Goal: Task Accomplishment & Management: Complete application form

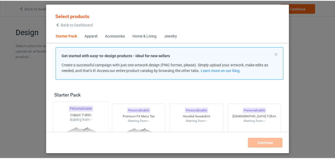
scroll to position [7, 0]
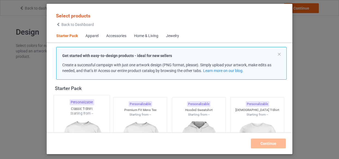
click at [91, 111] on div "Classic T-Shirt" at bounding box center [82, 109] width 56 height 5
click at [124, 117] on img at bounding box center [140, 147] width 49 height 61
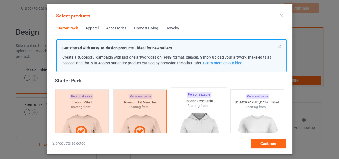
click at [188, 124] on img at bounding box center [198, 140] width 51 height 64
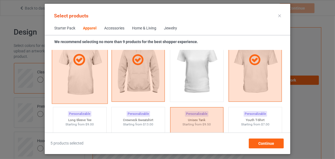
scroll to position [355, 0]
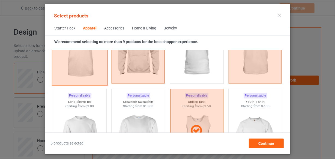
click at [86, 113] on img at bounding box center [79, 139] width 49 height 61
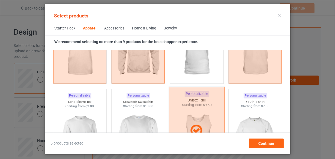
click at [123, 117] on img at bounding box center [138, 139] width 49 height 61
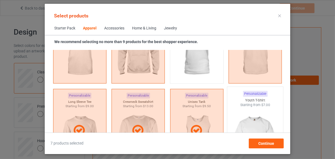
click at [261, 114] on img at bounding box center [255, 140] width 51 height 64
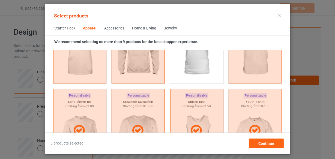
scroll to position [479, 0]
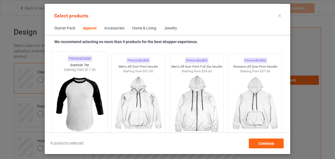
click at [79, 105] on img at bounding box center [79, 104] width 51 height 64
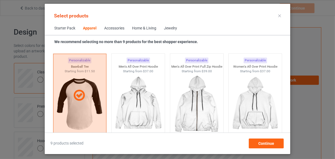
click at [134, 27] on div "Home & Living" at bounding box center [144, 28] width 24 height 5
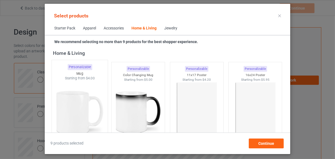
click at [95, 104] on img at bounding box center [79, 113] width 51 height 64
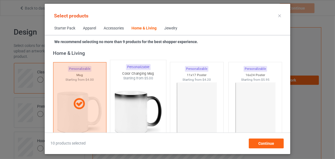
click at [131, 104] on img at bounding box center [138, 113] width 51 height 64
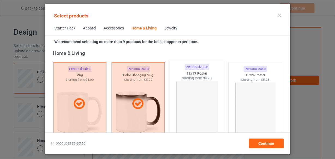
click at [181, 101] on img at bounding box center [196, 113] width 51 height 64
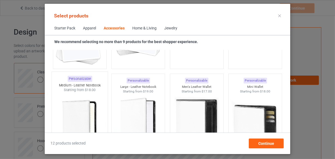
scroll to position [2165, 0]
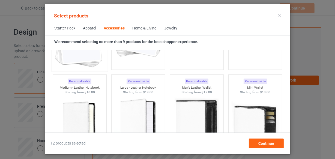
click at [79, 63] on img at bounding box center [79, 37] width 51 height 64
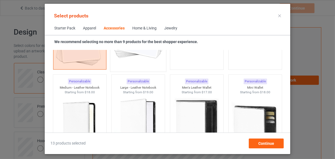
click at [134, 67] on img at bounding box center [138, 37] width 51 height 64
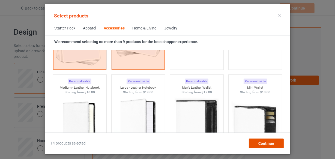
click at [269, 144] on span "Continue" at bounding box center [267, 143] width 16 height 4
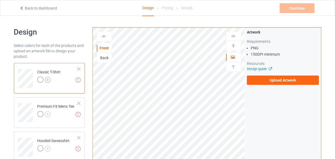
click at [50, 80] on img at bounding box center [48, 80] width 6 height 6
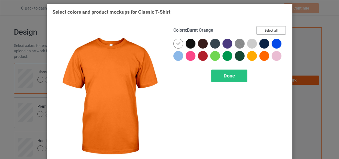
click at [276, 33] on button "Select all" at bounding box center [270, 30] width 29 height 8
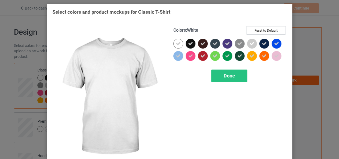
click at [176, 42] on icon at bounding box center [178, 43] width 5 height 5
click at [174, 42] on div at bounding box center [178, 44] width 10 height 10
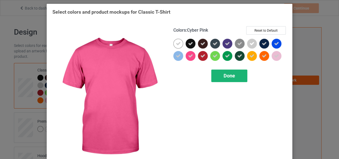
click at [230, 80] on div "Done" at bounding box center [229, 76] width 36 height 13
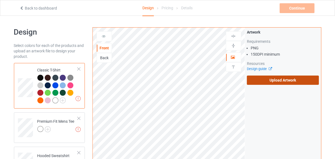
click at [282, 84] on label "Upload Artwork" at bounding box center [283, 80] width 72 height 9
click at [0, 0] on input "Upload Artwork" at bounding box center [0, 0] width 0 height 0
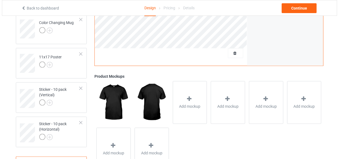
scroll to position [434, 0]
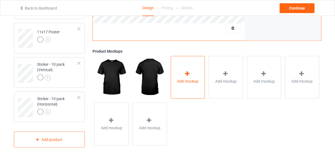
click at [182, 58] on div "Add mockup" at bounding box center [188, 77] width 34 height 43
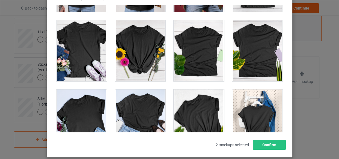
scroll to position [7646, 0]
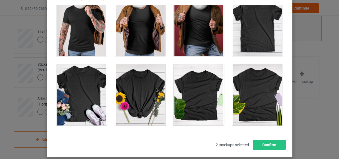
click at [257, 35] on div at bounding box center [257, 25] width 51 height 61
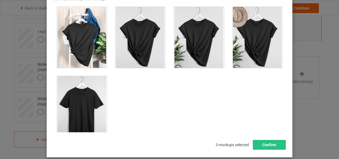
scroll to position [7845, 0]
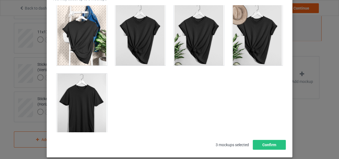
click at [83, 91] on div at bounding box center [82, 104] width 51 height 61
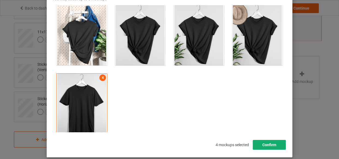
click at [272, 148] on button "Confirm" at bounding box center [269, 145] width 33 height 10
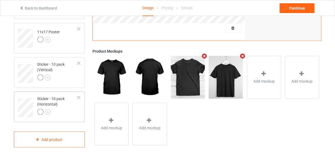
click at [67, 108] on div "Sticker - 10 pack (Horizontal)" at bounding box center [57, 105] width 41 height 19
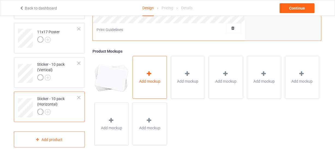
click at [151, 79] on span "Add mockup" at bounding box center [149, 81] width 21 height 5
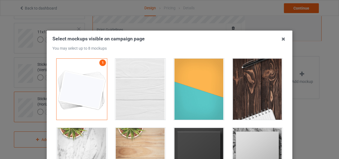
drag, startPoint x: 136, startPoint y: 67, endPoint x: 201, endPoint y: 92, distance: 69.5
click at [136, 68] on div at bounding box center [140, 89] width 51 height 61
click at [201, 92] on div at bounding box center [199, 89] width 51 height 61
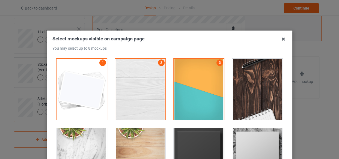
click at [228, 90] on div at bounding box center [257, 89] width 59 height 69
click at [244, 103] on div at bounding box center [257, 89] width 51 height 61
click at [192, 139] on div at bounding box center [199, 158] width 51 height 61
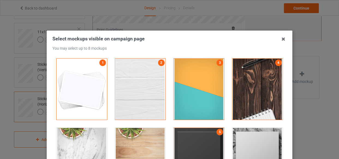
click at [249, 135] on div at bounding box center [257, 158] width 51 height 61
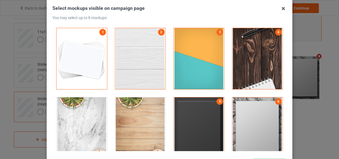
scroll to position [78, 0]
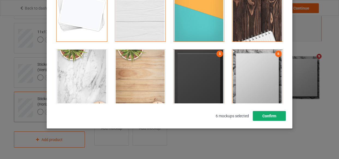
click at [270, 117] on button "Confirm" at bounding box center [269, 116] width 33 height 10
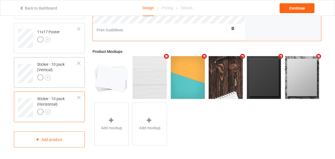
click at [68, 78] on div at bounding box center [57, 79] width 41 height 8
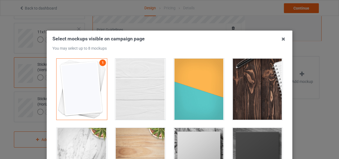
click at [146, 81] on div at bounding box center [140, 89] width 51 height 61
drag, startPoint x: 201, startPoint y: 87, endPoint x: 267, endPoint y: 88, distance: 65.6
click at [202, 87] on div at bounding box center [199, 89] width 51 height 61
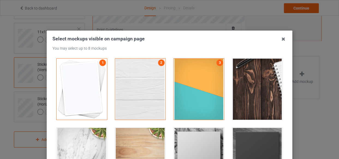
click at [267, 88] on div at bounding box center [257, 89] width 51 height 61
click at [223, 138] on div at bounding box center [199, 158] width 59 height 69
click at [206, 137] on div at bounding box center [199, 158] width 51 height 61
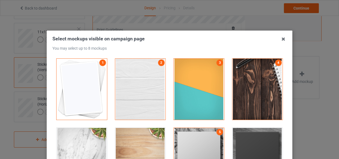
click at [232, 136] on div at bounding box center [257, 158] width 51 height 61
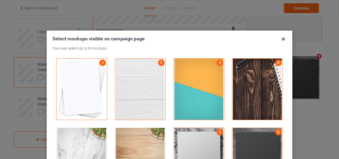
scroll to position [49, 0]
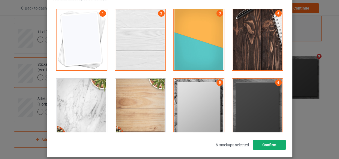
click at [267, 147] on button "Confirm" at bounding box center [269, 145] width 33 height 10
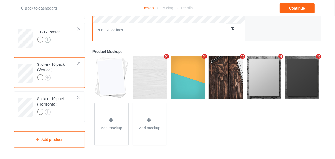
click at [48, 37] on img at bounding box center [48, 40] width 6 height 6
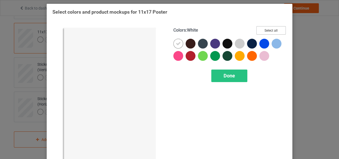
click at [278, 32] on button "Select all" at bounding box center [270, 30] width 29 height 8
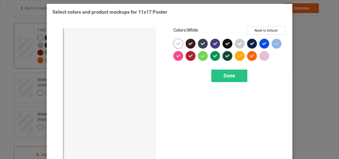
click at [176, 43] on icon at bounding box center [178, 43] width 5 height 5
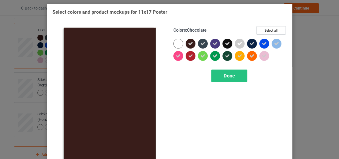
click at [189, 43] on icon at bounding box center [190, 43] width 5 height 5
click at [191, 44] on div at bounding box center [191, 44] width 10 height 10
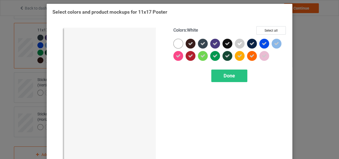
click at [175, 42] on div at bounding box center [178, 44] width 10 height 10
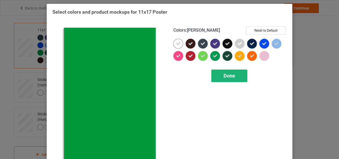
click at [221, 78] on div "Done" at bounding box center [229, 76] width 36 height 13
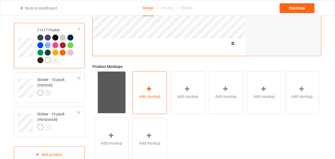
click at [151, 89] on icon at bounding box center [149, 89] width 7 height 6
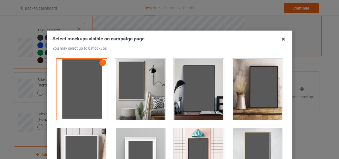
click at [137, 87] on div at bounding box center [140, 89] width 51 height 61
click at [205, 94] on div at bounding box center [199, 89] width 51 height 61
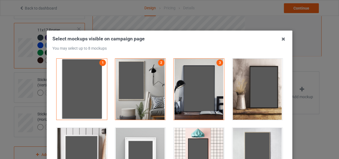
click at [147, 132] on div at bounding box center [140, 158] width 51 height 61
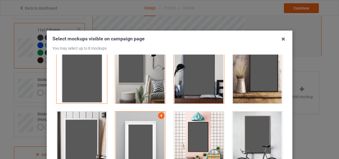
scroll to position [74, 0]
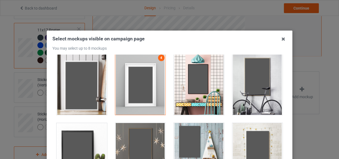
click at [141, 132] on div at bounding box center [140, 153] width 51 height 61
click at [185, 135] on div at bounding box center [199, 153] width 51 height 61
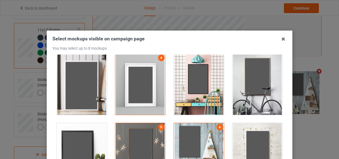
scroll to position [223, 0]
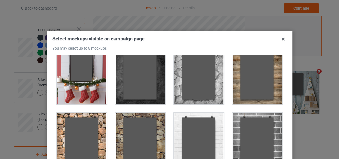
click at [253, 119] on div at bounding box center [257, 143] width 51 height 61
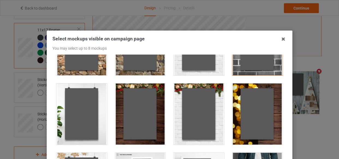
scroll to position [497, 0]
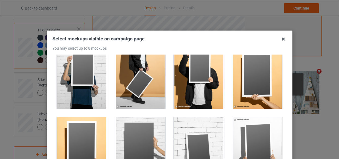
click at [137, 135] on div at bounding box center [140, 147] width 51 height 61
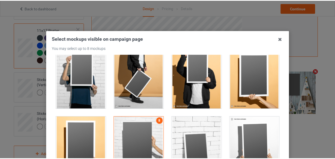
scroll to position [74, 0]
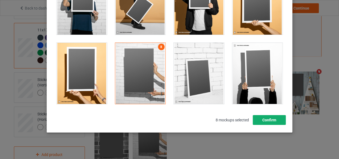
click at [272, 119] on button "Confirm" at bounding box center [269, 120] width 33 height 10
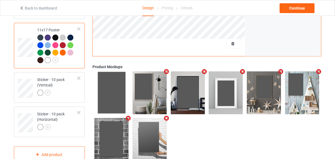
scroll to position [334, 0]
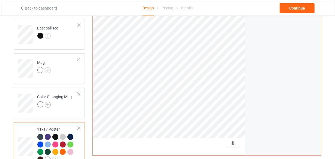
click at [49, 104] on img at bounding box center [48, 105] width 6 height 6
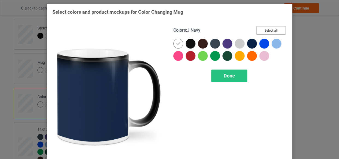
click at [274, 28] on button "Select all" at bounding box center [270, 30] width 29 height 8
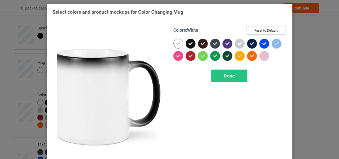
click at [176, 42] on icon at bounding box center [178, 43] width 5 height 5
click at [175, 42] on div at bounding box center [178, 44] width 10 height 10
click at [222, 74] on div "Done" at bounding box center [229, 76] width 36 height 13
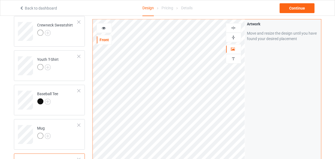
scroll to position [260, 0]
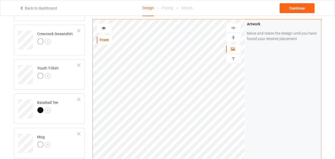
click at [231, 38] on div at bounding box center [233, 37] width 15 height 5
click at [101, 30] on div at bounding box center [104, 27] width 15 height 5
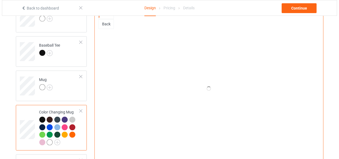
scroll to position [384, 0]
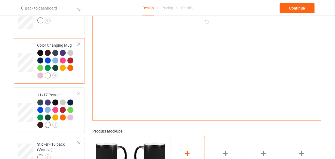
click at [178, 140] on div "Add mockup" at bounding box center [188, 157] width 34 height 43
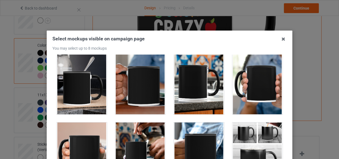
scroll to position [993, 0]
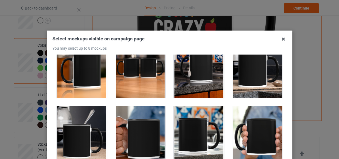
click at [134, 79] on div at bounding box center [140, 67] width 51 height 61
click at [96, 79] on div at bounding box center [82, 67] width 51 height 61
click at [192, 83] on div at bounding box center [199, 67] width 51 height 61
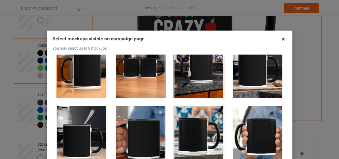
click at [250, 83] on div at bounding box center [257, 67] width 51 height 61
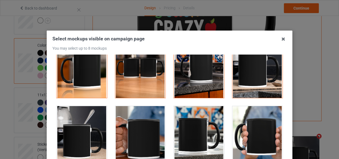
click at [80, 133] on div at bounding box center [82, 136] width 51 height 61
click at [247, 132] on div at bounding box center [257, 136] width 51 height 61
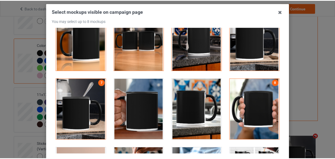
scroll to position [49, 0]
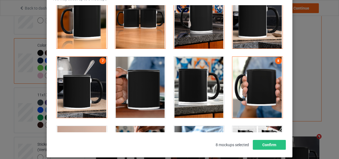
click at [256, 91] on div at bounding box center [257, 87] width 51 height 61
click at [197, 93] on div at bounding box center [199, 87] width 51 height 61
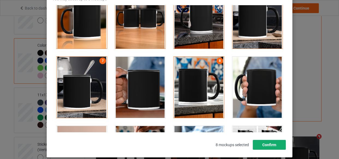
click at [261, 142] on button "Confirm" at bounding box center [269, 145] width 33 height 10
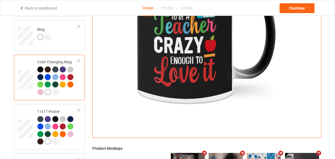
scroll to position [359, 0]
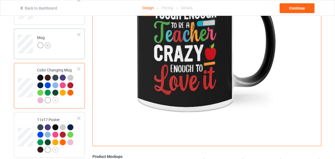
click at [48, 44] on img at bounding box center [48, 46] width 6 height 6
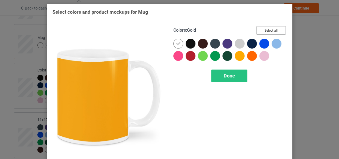
click at [260, 31] on button "Select all" at bounding box center [270, 30] width 29 height 8
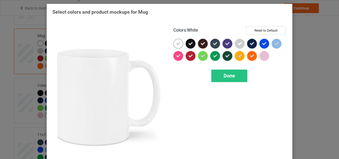
click at [174, 44] on div at bounding box center [178, 44] width 10 height 10
click at [225, 79] on div "Done" at bounding box center [229, 76] width 36 height 13
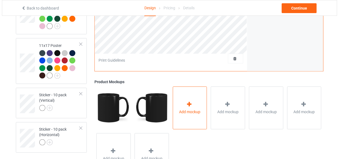
scroll to position [459, 0]
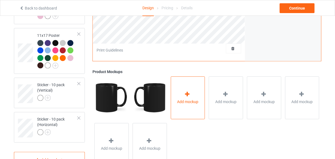
click at [196, 112] on div "Add mockup" at bounding box center [188, 97] width 34 height 43
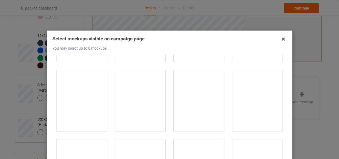
scroll to position [869, 0]
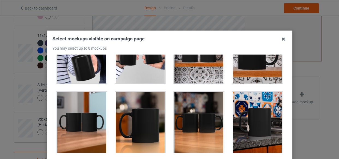
drag, startPoint x: 145, startPoint y: 110, endPoint x: 206, endPoint y: 51, distance: 84.6
click at [146, 110] on div at bounding box center [140, 122] width 51 height 61
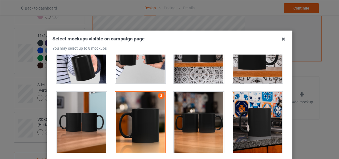
click at [196, 68] on div at bounding box center [199, 52] width 51 height 61
click at [246, 108] on div at bounding box center [257, 122] width 51 height 61
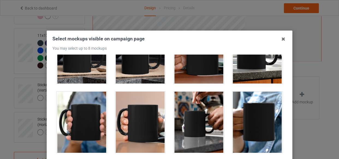
scroll to position [1018, 0]
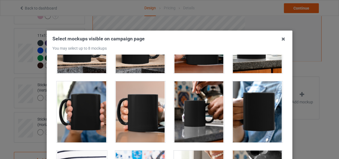
click at [140, 122] on div at bounding box center [140, 111] width 51 height 61
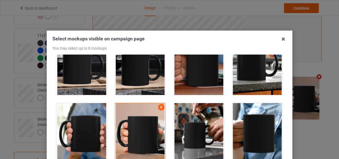
scroll to position [968, 0]
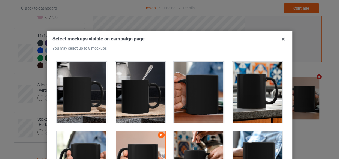
click at [199, 103] on div at bounding box center [199, 92] width 51 height 61
click at [239, 95] on div at bounding box center [257, 92] width 51 height 61
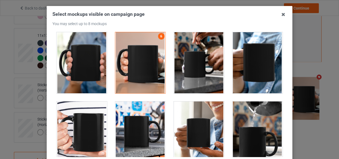
scroll to position [993, 0]
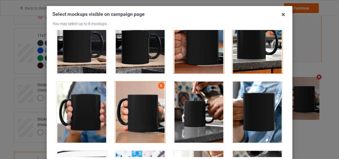
click at [153, 111] on div at bounding box center [140, 112] width 51 height 61
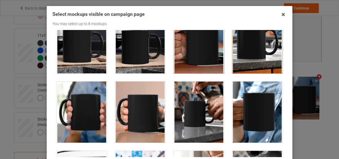
click at [147, 109] on div at bounding box center [140, 112] width 51 height 61
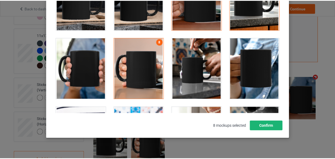
scroll to position [78, 0]
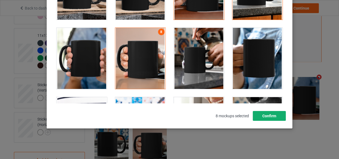
click at [273, 112] on button "Confirm" at bounding box center [269, 116] width 33 height 10
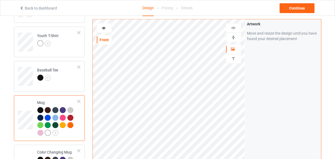
scroll to position [285, 0]
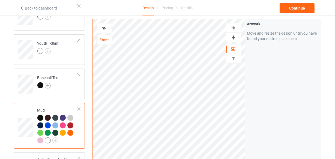
click at [48, 85] on img at bounding box center [48, 86] width 6 height 6
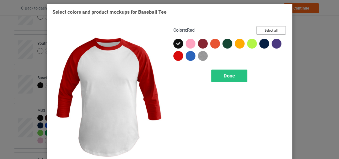
click at [260, 30] on button "Select all" at bounding box center [270, 30] width 29 height 8
click at [224, 77] on span "Done" at bounding box center [229, 76] width 11 height 6
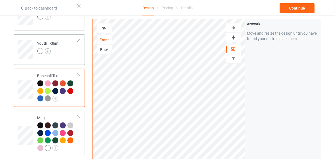
click at [46, 50] on img at bounding box center [48, 51] width 6 height 6
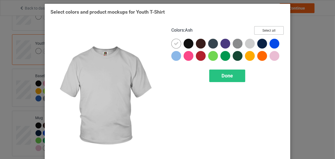
click at [269, 30] on button "Select all" at bounding box center [269, 30] width 29 height 8
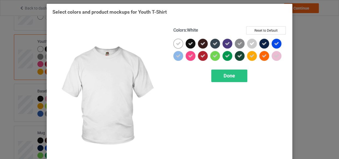
click at [173, 45] on div at bounding box center [178, 44] width 10 height 10
click at [224, 74] on span "Done" at bounding box center [229, 76] width 11 height 6
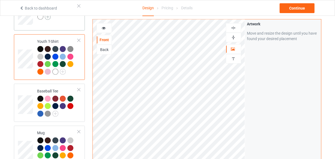
click at [47, 16] on img at bounding box center [48, 17] width 6 height 6
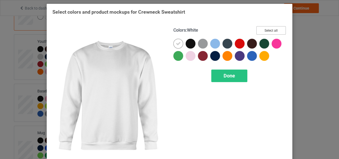
click at [268, 31] on button "Select all" at bounding box center [270, 30] width 29 height 8
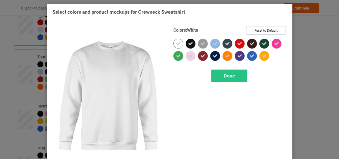
click at [178, 44] on icon at bounding box center [178, 43] width 5 height 5
click at [178, 44] on div at bounding box center [178, 44] width 10 height 10
click at [220, 69] on div "Colors : White Reset to Default Done" at bounding box center [230, 96] width 121 height 149
click at [220, 72] on div "Done" at bounding box center [229, 76] width 36 height 13
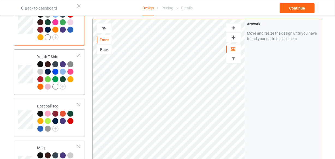
scroll to position [161, 0]
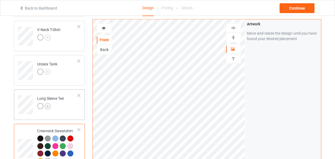
click at [49, 106] on img at bounding box center [48, 107] width 6 height 6
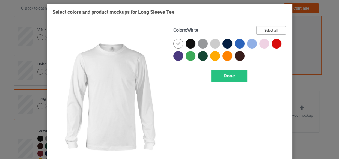
click at [267, 28] on button "Select all" at bounding box center [270, 30] width 29 height 8
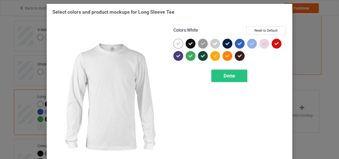
click at [176, 43] on icon at bounding box center [178, 43] width 5 height 5
click at [176, 43] on div at bounding box center [178, 44] width 10 height 10
click at [224, 73] on span "Done" at bounding box center [229, 76] width 11 height 6
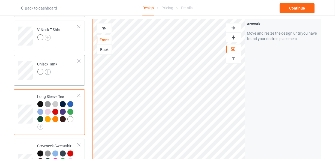
click at [49, 73] on img at bounding box center [48, 72] width 6 height 6
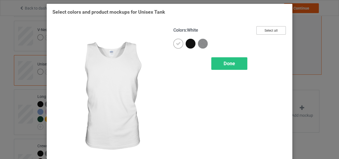
click at [265, 31] on button "Select all" at bounding box center [270, 30] width 29 height 8
click at [179, 42] on div at bounding box center [178, 44] width 10 height 10
click at [217, 62] on div "Done" at bounding box center [229, 63] width 36 height 13
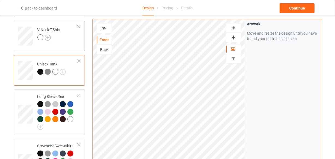
click at [46, 38] on img at bounding box center [48, 38] width 6 height 6
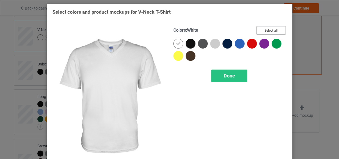
click at [261, 28] on button "Select all" at bounding box center [270, 30] width 29 height 8
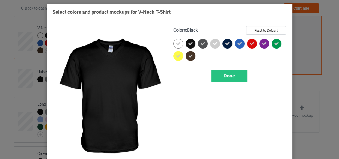
click at [174, 41] on div at bounding box center [178, 44] width 10 height 10
drag, startPoint x: 174, startPoint y: 41, endPoint x: 232, endPoint y: 71, distance: 65.6
click at [174, 41] on div at bounding box center [178, 44] width 10 height 10
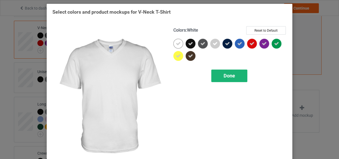
click at [234, 76] on div "Done" at bounding box center [229, 76] width 36 height 13
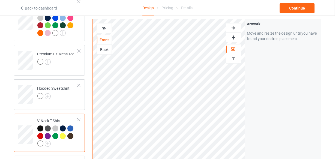
scroll to position [61, 0]
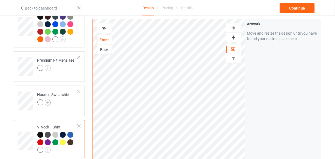
click at [46, 102] on img at bounding box center [48, 103] width 6 height 6
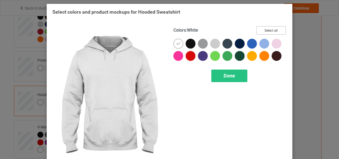
click at [273, 31] on button "Select all" at bounding box center [270, 30] width 29 height 8
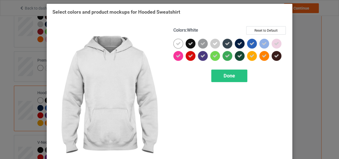
click at [179, 43] on div at bounding box center [178, 44] width 10 height 10
click at [225, 72] on div "Done" at bounding box center [229, 76] width 36 height 13
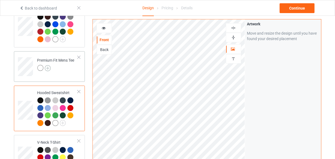
click at [50, 67] on img at bounding box center [48, 68] width 6 height 6
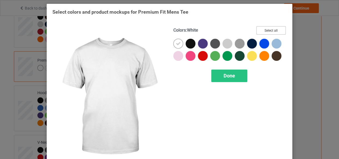
click at [260, 26] on button "Select all" at bounding box center [270, 30] width 29 height 8
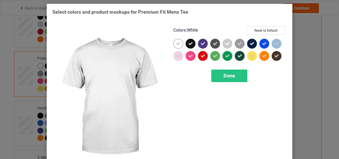
click at [176, 45] on icon at bounding box center [178, 43] width 5 height 5
click at [174, 45] on div at bounding box center [178, 44] width 10 height 10
drag, startPoint x: 229, startPoint y: 75, endPoint x: 231, endPoint y: 45, distance: 29.8
click at [229, 75] on span "Done" at bounding box center [229, 76] width 11 height 6
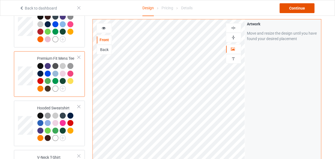
click at [290, 10] on div "Continue" at bounding box center [297, 8] width 35 height 10
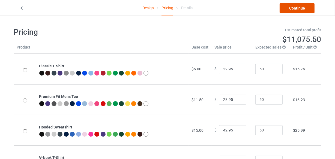
click at [291, 10] on link "Continue" at bounding box center [297, 8] width 35 height 10
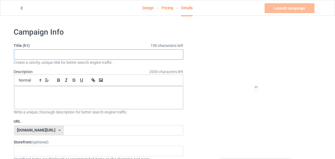
click at [99, 59] on input "text" at bounding box center [99, 54] width 170 height 10
paste input "Funny Teacher Gifts"
type input "Funny Teacher Gifts"
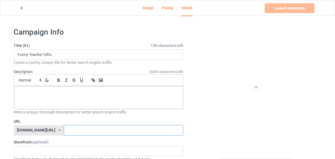
click at [92, 133] on input "text" at bounding box center [124, 130] width 120 height 10
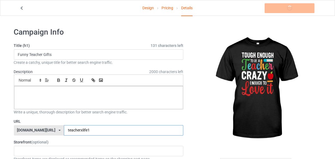
type input "teacherxlife1"
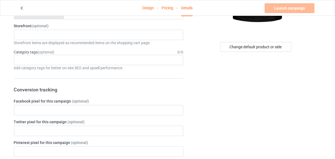
scroll to position [64, 0]
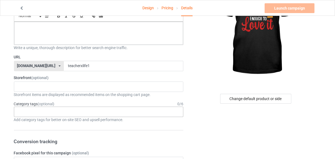
click at [65, 114] on div "Age > [DEMOGRAPHIC_DATA] > 1 Age > [DEMOGRAPHIC_DATA] Months > 1 Month Age > [D…" at bounding box center [99, 112] width 170 height 10
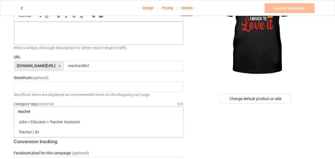
type input "teacher"
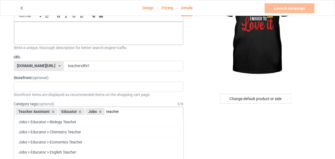
type input "teacher"
type input "p"
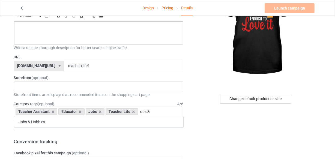
type input "jobs &"
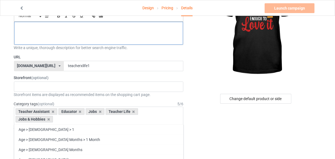
click at [90, 34] on div at bounding box center [98, 33] width 169 height 23
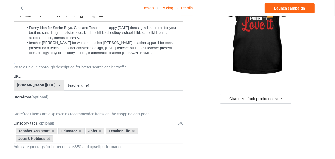
scroll to position [0, 0]
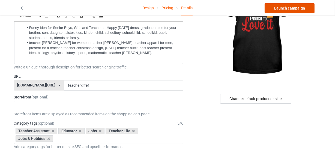
click at [282, 13] on link "Launch campaign" at bounding box center [290, 8] width 50 height 10
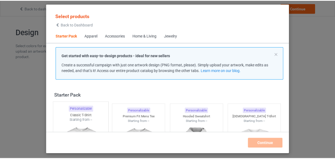
scroll to position [7, 0]
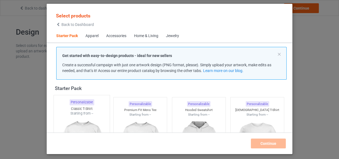
click at [76, 114] on div "Starting from --" at bounding box center [82, 113] width 56 height 5
click at [125, 117] on img at bounding box center [140, 147] width 49 height 61
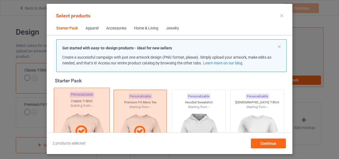
drag, startPoint x: 191, startPoint y: 115, endPoint x: 103, endPoint y: 107, distance: 88.7
click at [191, 115] on img at bounding box center [199, 140] width 49 height 61
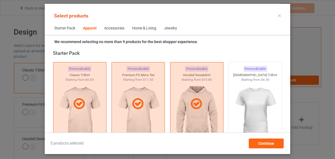
scroll to position [330, 0]
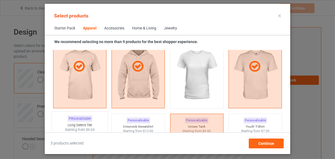
click at [92, 120] on div "Personalizable Long Sleeve Tee Starting from $9.00" at bounding box center [80, 155] width 57 height 88
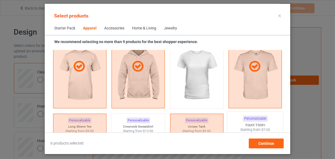
click at [120, 121] on div "Personalizable Crewneck Sweatshirt Starting from $13.00" at bounding box center [138, 156] width 54 height 84
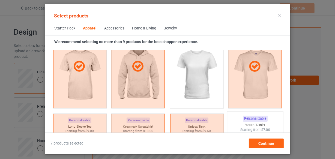
click at [248, 124] on div "Youth T-Shirt" at bounding box center [256, 125] width 56 height 5
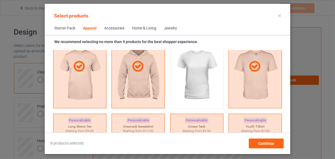
drag, startPoint x: 75, startPoint y: 105, endPoint x: 113, endPoint y: 14, distance: 98.5
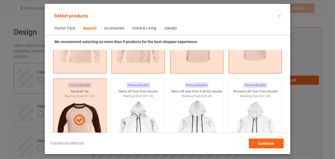
click at [144, 28] on div "Home & Living" at bounding box center [144, 28] width 24 height 5
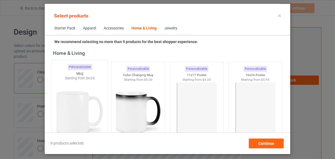
click at [87, 104] on img at bounding box center [79, 113] width 51 height 64
click at [135, 110] on img at bounding box center [138, 112] width 49 height 61
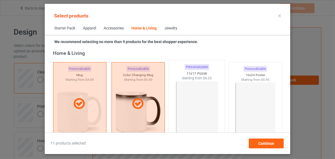
click at [200, 109] on img at bounding box center [196, 113] width 51 height 64
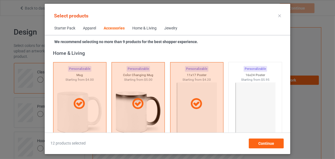
scroll to position [2116, 0]
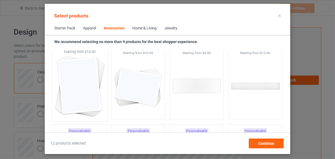
click at [90, 77] on img at bounding box center [79, 86] width 51 height 64
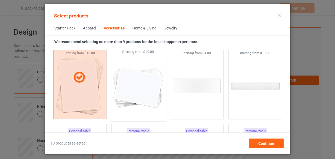
click at [132, 90] on img at bounding box center [138, 86] width 51 height 64
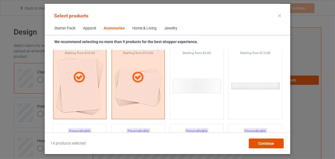
click at [257, 142] on div "Continue" at bounding box center [266, 144] width 35 height 10
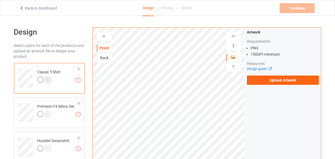
click at [49, 82] on img at bounding box center [48, 80] width 6 height 6
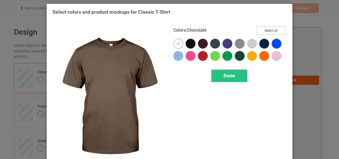
click at [264, 30] on button "Select all" at bounding box center [270, 30] width 29 height 8
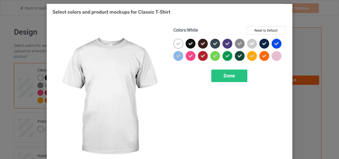
click at [176, 45] on icon at bounding box center [178, 43] width 5 height 5
click at [175, 45] on div at bounding box center [178, 44] width 10 height 10
click at [227, 79] on div "Done" at bounding box center [229, 76] width 36 height 13
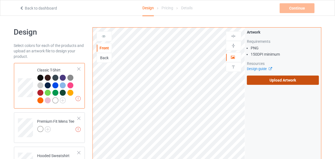
click at [264, 81] on label "Upload Artwork" at bounding box center [283, 80] width 72 height 9
click at [0, 0] on input "Upload Artwork" at bounding box center [0, 0] width 0 height 0
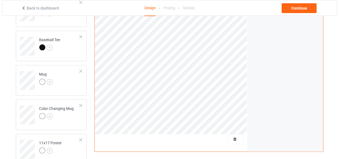
scroll to position [372, 0]
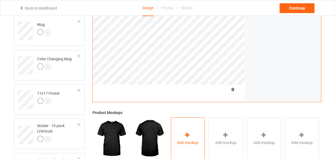
click at [185, 133] on icon at bounding box center [187, 136] width 7 height 6
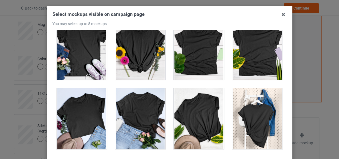
scroll to position [7646, 0]
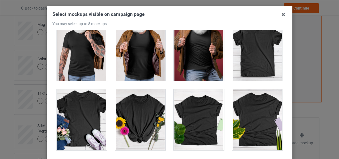
click at [250, 58] on div at bounding box center [257, 50] width 51 height 61
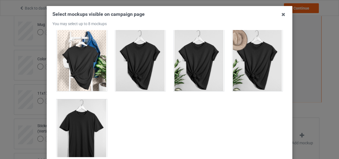
scroll to position [7845, 0]
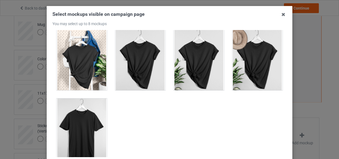
click at [69, 120] on div at bounding box center [82, 129] width 51 height 61
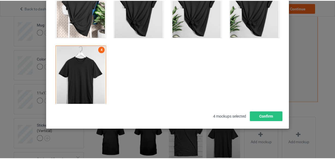
scroll to position [78, 0]
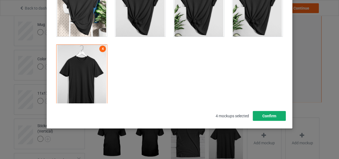
click at [277, 116] on button "Confirm" at bounding box center [269, 116] width 33 height 10
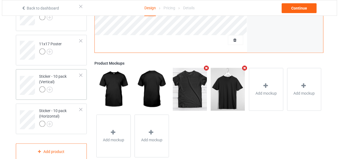
scroll to position [422, 0]
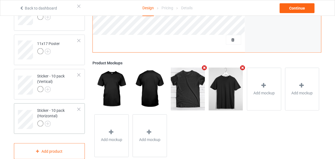
click at [66, 128] on td "Sticker - 10 pack (Horizontal)" at bounding box center [57, 118] width 47 height 24
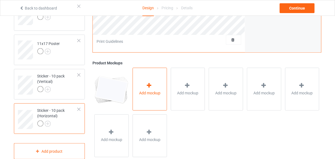
click at [147, 92] on span "Add mockup" at bounding box center [149, 93] width 21 height 5
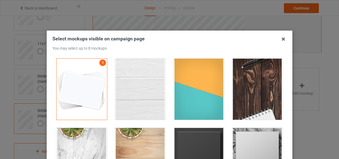
click at [134, 82] on div at bounding box center [140, 89] width 51 height 61
click at [174, 88] on div at bounding box center [199, 89] width 51 height 61
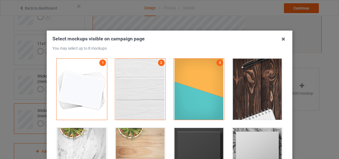
click at [243, 95] on div at bounding box center [257, 89] width 51 height 61
click at [205, 140] on div at bounding box center [199, 158] width 51 height 61
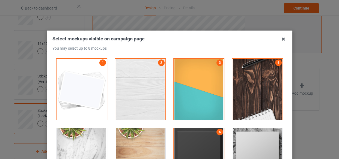
click at [244, 146] on div at bounding box center [257, 158] width 51 height 61
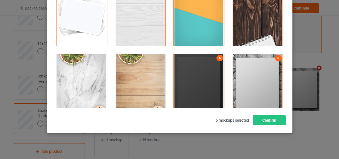
scroll to position [78, 0]
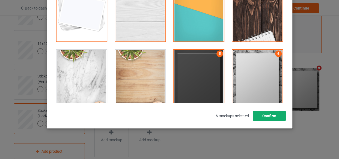
click at [273, 117] on button "Confirm" at bounding box center [269, 116] width 33 height 10
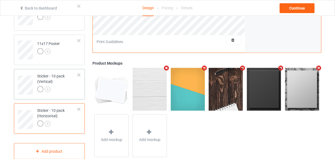
click at [60, 88] on div at bounding box center [57, 90] width 41 height 8
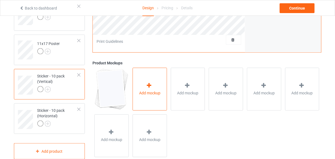
click at [149, 87] on icon at bounding box center [149, 86] width 7 height 6
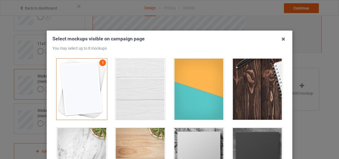
click at [159, 85] on div at bounding box center [140, 89] width 51 height 61
click at [188, 85] on div at bounding box center [199, 89] width 51 height 61
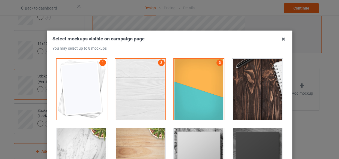
click at [262, 87] on div at bounding box center [257, 89] width 51 height 61
click at [207, 136] on div at bounding box center [199, 158] width 51 height 61
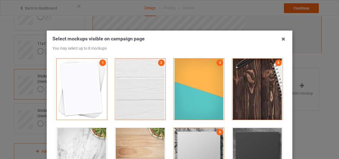
click at [250, 143] on div at bounding box center [257, 158] width 51 height 61
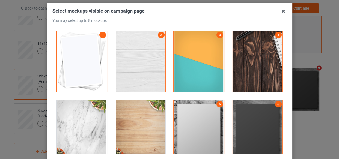
scroll to position [74, 0]
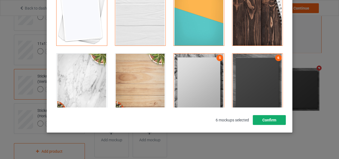
click at [281, 121] on button "Confirm" at bounding box center [269, 120] width 33 height 10
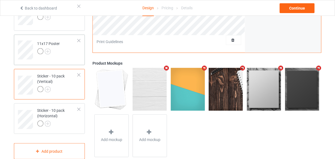
click at [65, 53] on td "11x17 Poster" at bounding box center [57, 48] width 47 height 23
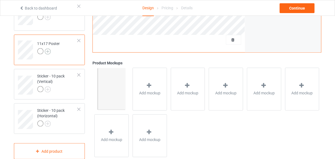
click at [49, 50] on img at bounding box center [48, 52] width 6 height 6
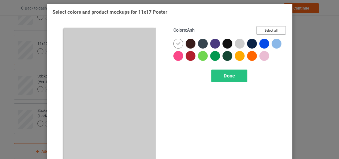
click at [265, 28] on button "Select all" at bounding box center [270, 30] width 29 height 8
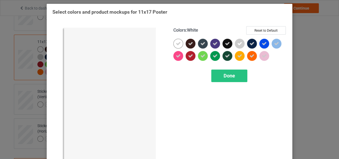
click at [176, 44] on icon at bounding box center [178, 43] width 5 height 5
click at [175, 44] on div at bounding box center [178, 44] width 10 height 10
click at [224, 74] on span "Done" at bounding box center [229, 76] width 11 height 6
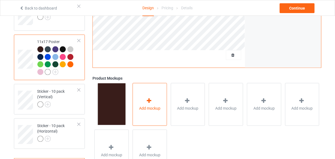
click at [148, 100] on icon at bounding box center [149, 101] width 7 height 6
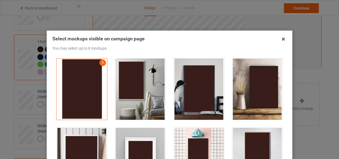
click at [120, 85] on div at bounding box center [140, 89] width 51 height 61
drag, startPoint x: 203, startPoint y: 94, endPoint x: 143, endPoint y: 123, distance: 66.5
click at [203, 94] on div at bounding box center [199, 89] width 51 height 61
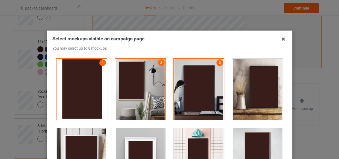
click at [131, 141] on div at bounding box center [140, 158] width 51 height 61
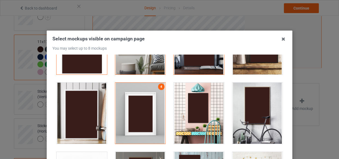
scroll to position [99, 0]
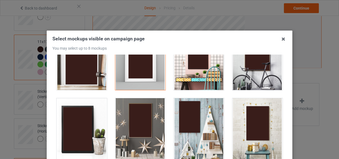
click at [144, 128] on div at bounding box center [140, 128] width 51 height 61
click at [179, 130] on div at bounding box center [199, 128] width 51 height 61
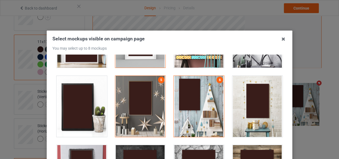
scroll to position [248, 0]
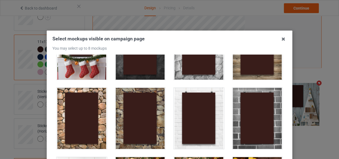
click at [240, 116] on div at bounding box center [257, 118] width 51 height 61
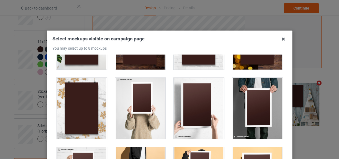
scroll to position [521, 0]
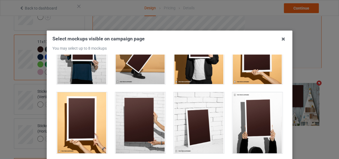
click at [131, 101] on div at bounding box center [140, 122] width 51 height 61
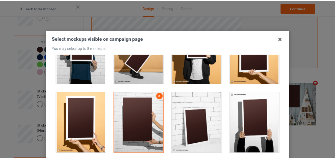
scroll to position [74, 0]
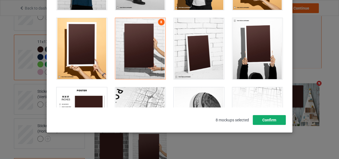
click at [264, 117] on button "Confirm" at bounding box center [269, 120] width 33 height 10
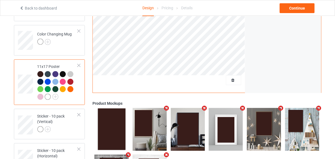
scroll to position [372, 0]
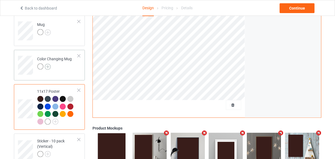
click at [49, 66] on img at bounding box center [48, 67] width 6 height 6
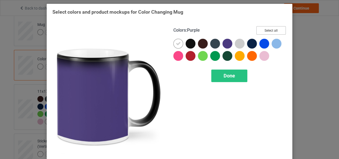
click at [265, 32] on button "Select all" at bounding box center [270, 30] width 29 height 8
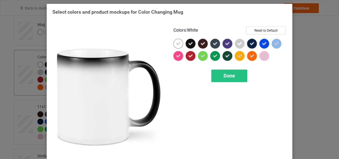
click at [179, 44] on icon at bounding box center [178, 43] width 5 height 5
click at [179, 44] on div at bounding box center [178, 44] width 10 height 10
click at [218, 74] on div "Done" at bounding box center [229, 76] width 36 height 13
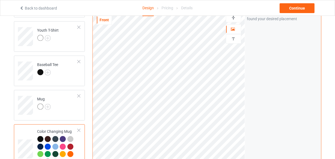
scroll to position [248, 0]
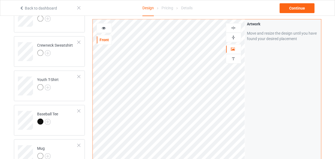
click at [232, 37] on img at bounding box center [233, 37] width 5 height 5
click at [105, 30] on div at bounding box center [104, 27] width 15 height 5
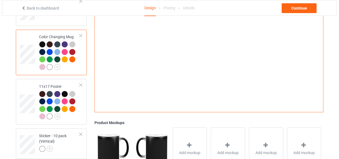
scroll to position [447, 0]
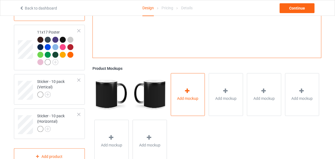
click at [186, 88] on icon at bounding box center [187, 91] width 7 height 6
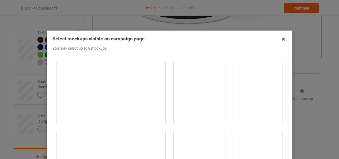
scroll to position [968, 0]
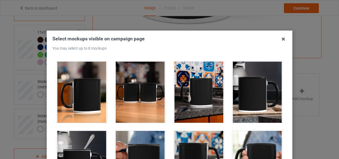
click at [94, 97] on div at bounding box center [82, 92] width 51 height 61
click at [142, 102] on div at bounding box center [140, 92] width 51 height 61
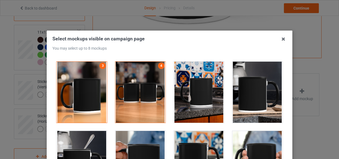
click at [180, 101] on div at bounding box center [199, 92] width 51 height 61
click at [254, 106] on div at bounding box center [257, 92] width 51 height 61
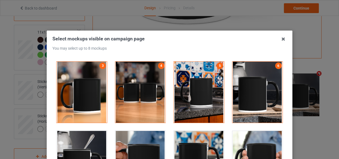
click at [91, 141] on div at bounding box center [82, 161] width 51 height 61
click at [196, 149] on div at bounding box center [199, 161] width 51 height 61
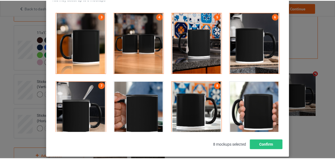
scroll to position [49, 0]
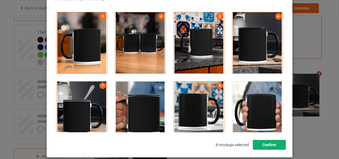
click at [262, 143] on button "Confirm" at bounding box center [269, 145] width 33 height 10
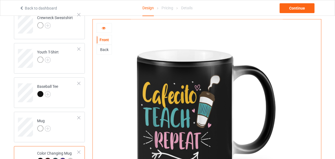
scroll to position [273, 0]
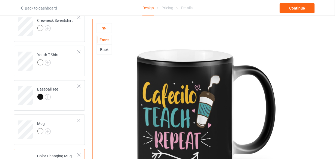
click at [107, 30] on div at bounding box center [104, 27] width 15 height 5
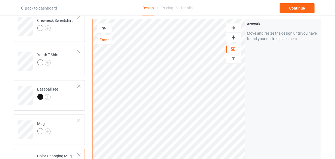
click at [232, 36] on img at bounding box center [233, 37] width 5 height 5
click at [47, 131] on img at bounding box center [48, 132] width 6 height 6
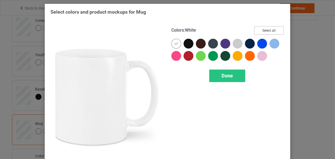
click at [263, 28] on button "Select all" at bounding box center [269, 30] width 29 height 8
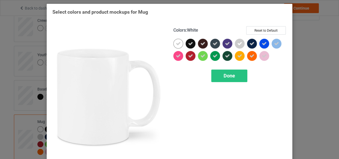
click at [176, 42] on icon at bounding box center [178, 43] width 5 height 5
drag, startPoint x: 176, startPoint y: 42, endPoint x: 237, endPoint y: 77, distance: 70.2
click at [176, 43] on div at bounding box center [178, 44] width 10 height 10
click at [235, 76] on div "Done" at bounding box center [229, 76] width 36 height 13
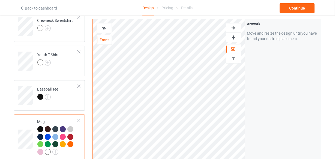
click at [106, 28] on icon at bounding box center [104, 27] width 5 height 4
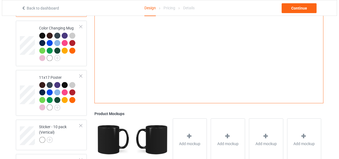
scroll to position [447, 0]
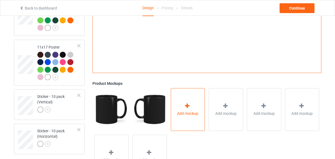
click at [182, 120] on div "Add mockup" at bounding box center [188, 109] width 34 height 43
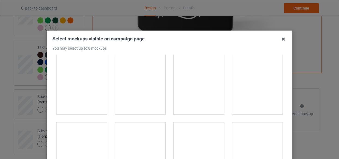
scroll to position [869, 0]
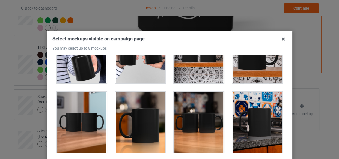
click at [131, 114] on div at bounding box center [140, 122] width 51 height 61
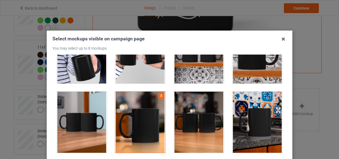
drag, startPoint x: 192, startPoint y: 72, endPoint x: 226, endPoint y: 94, distance: 40.9
click at [192, 72] on div at bounding box center [199, 52] width 51 height 61
click at [253, 117] on div at bounding box center [257, 122] width 51 height 61
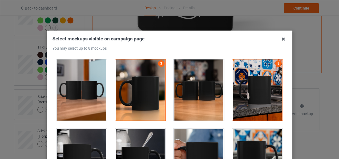
scroll to position [943, 0]
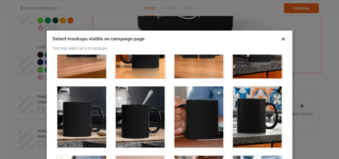
click at [127, 120] on div at bounding box center [140, 117] width 51 height 61
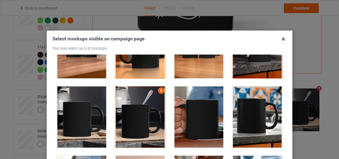
click at [237, 121] on div at bounding box center [257, 117] width 51 height 61
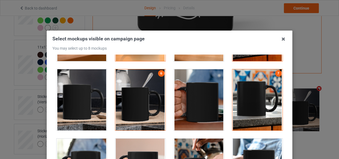
scroll to position [1018, 0]
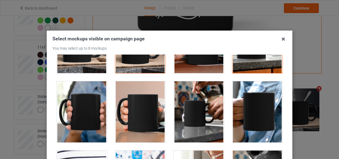
click at [144, 113] on div at bounding box center [140, 111] width 51 height 61
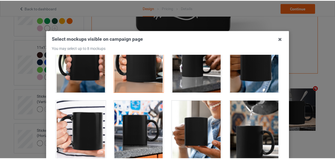
scroll to position [49, 0]
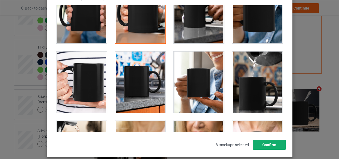
click at [271, 144] on button "Confirm" at bounding box center [269, 145] width 33 height 10
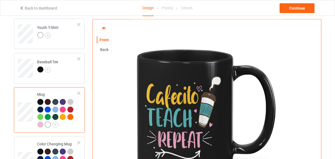
scroll to position [298, 0]
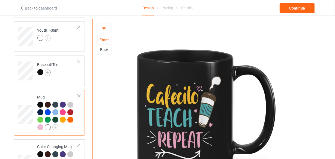
click at [49, 74] on img at bounding box center [48, 73] width 6 height 6
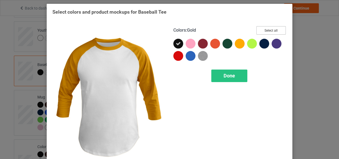
click at [262, 32] on button "Select all" at bounding box center [270, 30] width 29 height 8
click at [234, 74] on div "Done" at bounding box center [229, 76] width 36 height 13
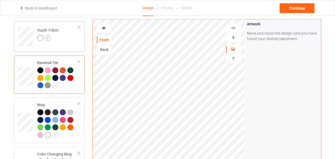
click at [47, 38] on img at bounding box center [48, 38] width 6 height 6
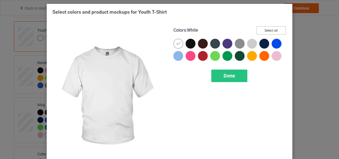
click at [258, 32] on button "Select all" at bounding box center [270, 30] width 29 height 8
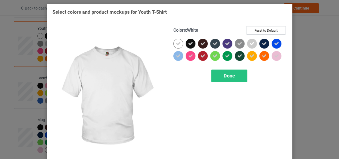
click at [177, 43] on icon at bounding box center [178, 43] width 5 height 5
click at [177, 43] on div at bounding box center [178, 44] width 10 height 10
click at [224, 77] on span "Done" at bounding box center [229, 76] width 11 height 6
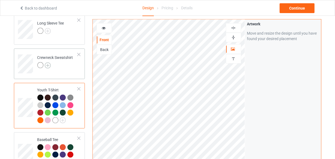
scroll to position [223, 0]
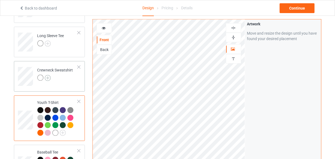
click at [48, 76] on img at bounding box center [48, 78] width 6 height 6
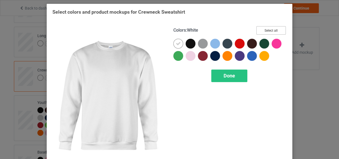
click at [271, 28] on button "Select all" at bounding box center [270, 30] width 29 height 8
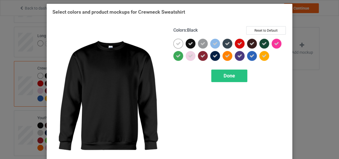
click at [176, 42] on icon at bounding box center [178, 43] width 5 height 5
click at [174, 42] on div at bounding box center [178, 44] width 10 height 10
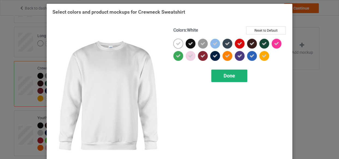
click at [236, 79] on div "Done" at bounding box center [229, 76] width 36 height 13
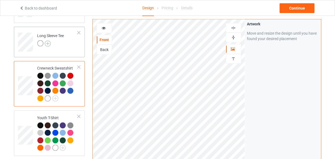
click at [46, 43] on img at bounding box center [48, 44] width 6 height 6
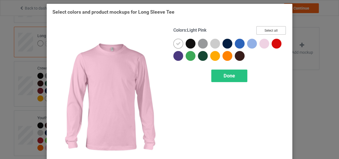
click at [267, 33] on button "Select all" at bounding box center [270, 30] width 29 height 8
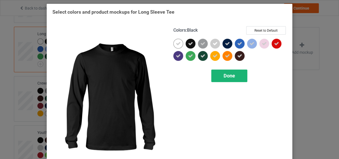
click at [178, 42] on icon at bounding box center [178, 43] width 5 height 5
click at [178, 42] on div at bounding box center [178, 44] width 10 height 10
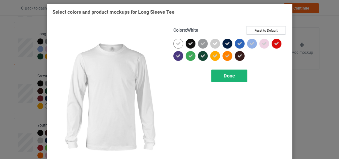
click at [229, 80] on div "Done" at bounding box center [229, 76] width 36 height 13
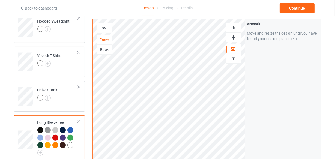
scroll to position [124, 0]
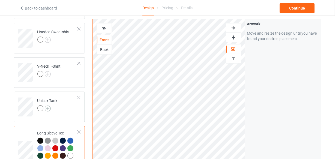
click at [49, 107] on img at bounding box center [48, 109] width 6 height 6
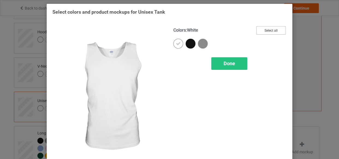
click at [269, 28] on button "Select all" at bounding box center [270, 30] width 29 height 8
click at [173, 44] on div at bounding box center [178, 44] width 10 height 10
click at [235, 64] on div "Done" at bounding box center [229, 63] width 36 height 13
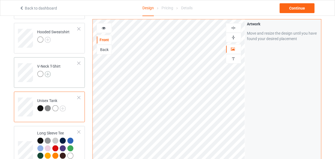
click at [49, 74] on img at bounding box center [48, 74] width 6 height 6
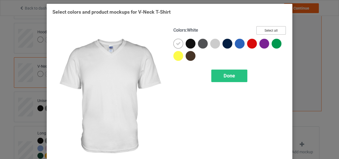
click at [273, 27] on button "Select all" at bounding box center [270, 30] width 29 height 8
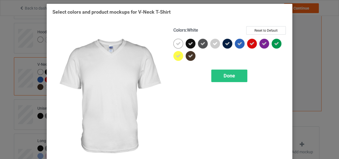
click at [178, 43] on icon at bounding box center [178, 43] width 5 height 5
click at [178, 43] on div at bounding box center [178, 44] width 10 height 10
click at [228, 72] on div "Done" at bounding box center [229, 76] width 36 height 13
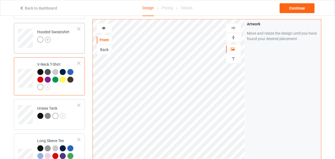
click at [48, 39] on img at bounding box center [48, 40] width 6 height 6
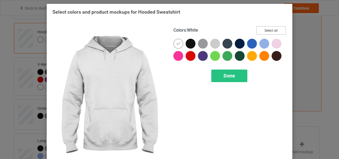
click at [273, 27] on button "Select all" at bounding box center [270, 30] width 29 height 8
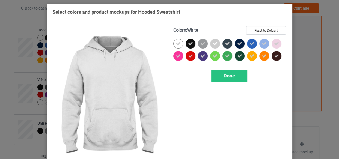
click at [173, 42] on div at bounding box center [178, 44] width 10 height 10
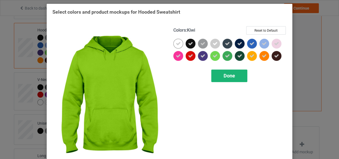
click at [229, 73] on span "Done" at bounding box center [229, 76] width 11 height 6
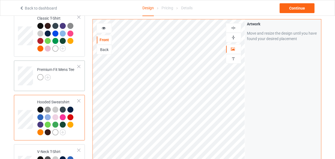
scroll to position [49, 0]
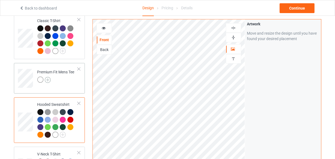
click at [49, 78] on img at bounding box center [48, 80] width 6 height 6
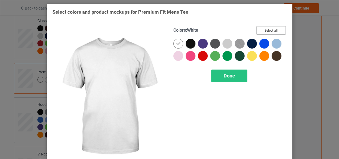
click at [265, 29] on button "Select all" at bounding box center [270, 30] width 29 height 8
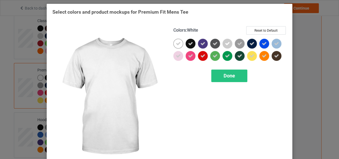
click at [178, 43] on icon at bounding box center [178, 43] width 5 height 5
click at [178, 43] on div at bounding box center [178, 44] width 10 height 10
click at [226, 73] on span "Done" at bounding box center [229, 76] width 11 height 6
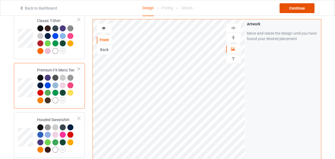
click at [297, 9] on div "Continue" at bounding box center [297, 8] width 35 height 10
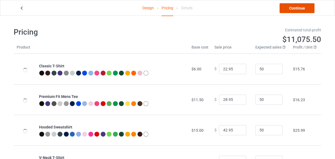
click at [297, 9] on link "Continue" at bounding box center [297, 8] width 35 height 10
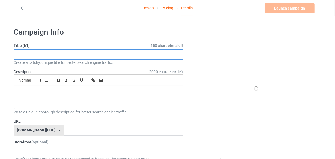
click at [91, 52] on input "text" at bounding box center [99, 54] width 170 height 10
paste input "Cafecito Teach Repeat"
type input "Cafecito Teach Repeat"
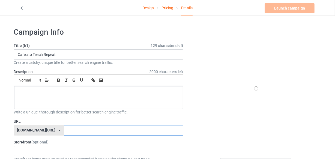
click at [108, 132] on input "text" at bounding box center [124, 130] width 120 height 10
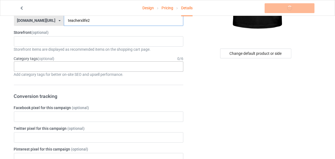
scroll to position [74, 0]
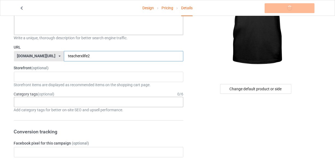
type input "teacherxlife2"
click at [101, 104] on div "Age > [DEMOGRAPHIC_DATA] > 1 Age > [DEMOGRAPHIC_DATA] Months > 1 Month Age > [D…" at bounding box center [99, 102] width 170 height 10
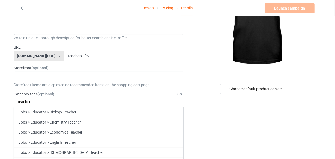
type input "teacher"
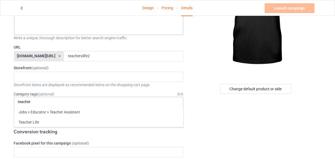
type input "teacher"
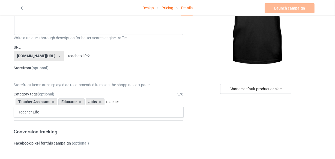
type input "teacher"
type input "jobs &"
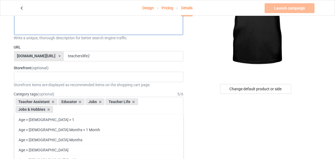
click at [116, 29] on div at bounding box center [98, 23] width 169 height 23
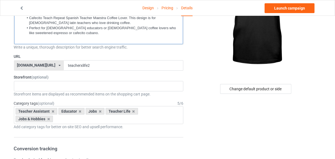
scroll to position [0, 0]
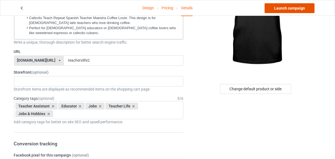
click at [285, 10] on link "Launch campaign" at bounding box center [290, 8] width 50 height 10
